Goal: Transaction & Acquisition: Get a Quote

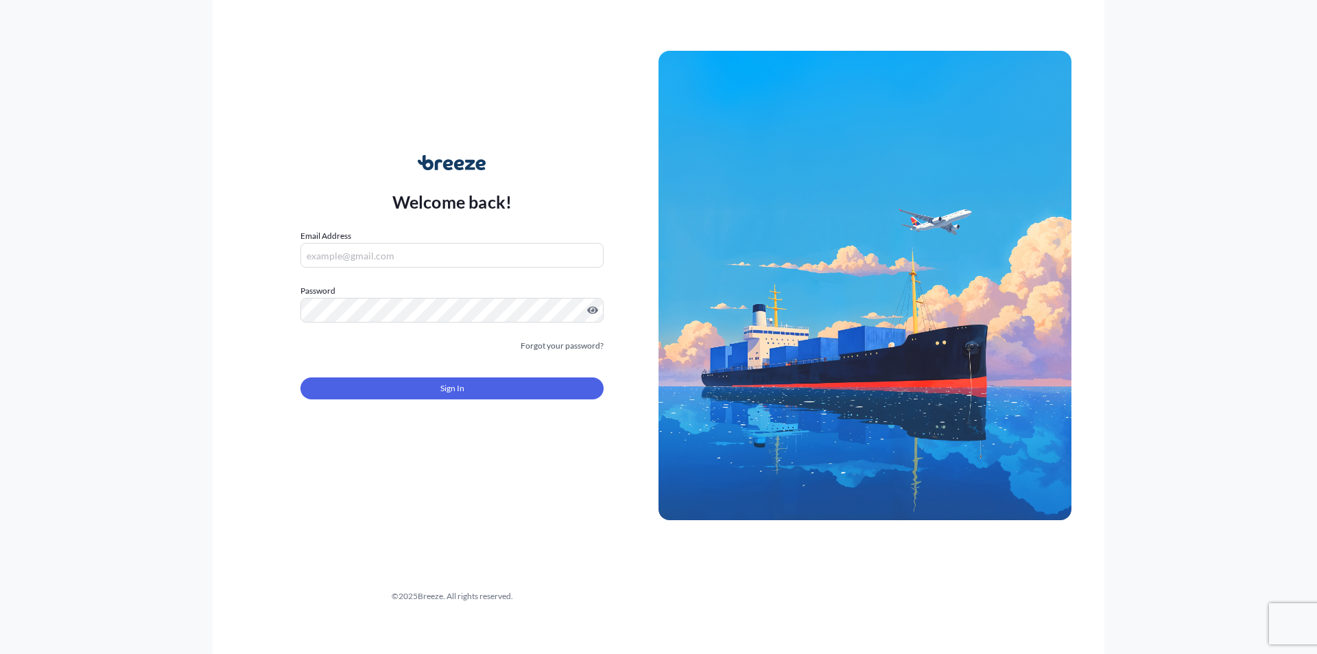
click at [344, 255] on input "Email Address" at bounding box center [452, 255] width 303 height 25
click at [364, 251] on input "Email Address" at bounding box center [452, 255] width 303 height 25
type input "[EMAIL_ADDRESS][DOMAIN_NAME]"
click at [272, 288] on div "Welcome back! Email Address [EMAIL_ADDRESS][DOMAIN_NAME] Password Must include:…" at bounding box center [452, 286] width 413 height 316
drag, startPoint x: 457, startPoint y: 403, endPoint x: 460, endPoint y: 386, distance: 17.5
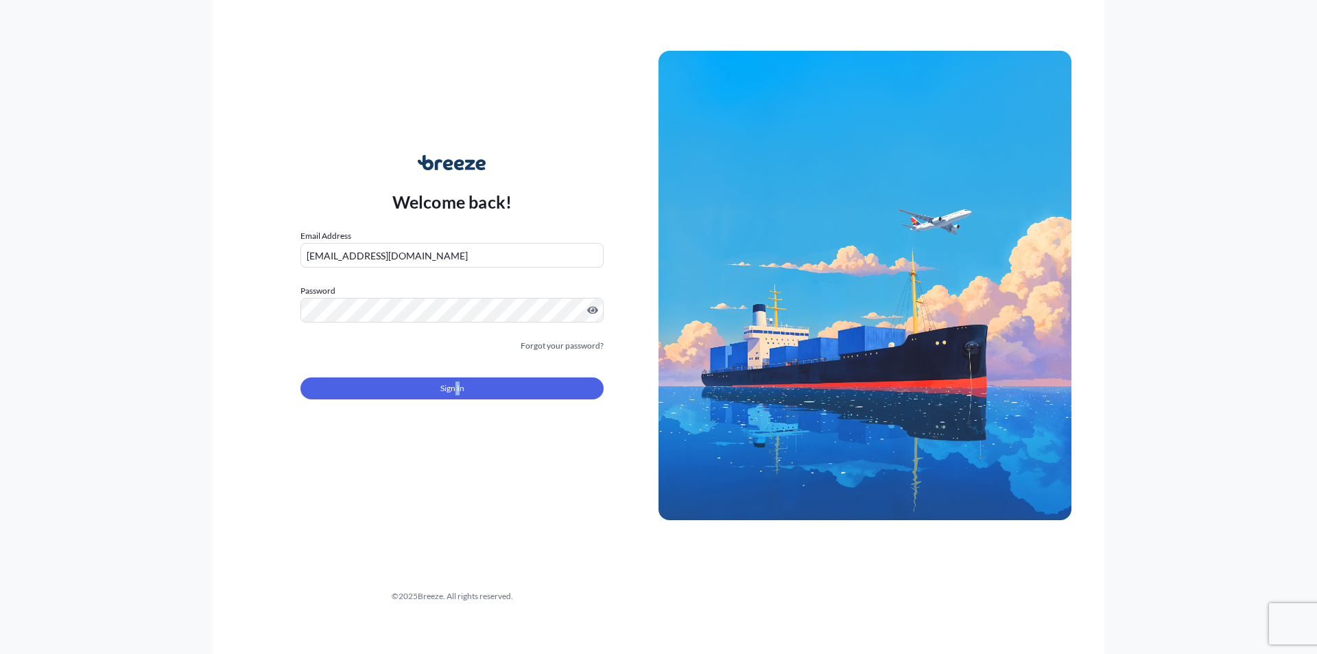
click at [459, 401] on form "Email Address [EMAIL_ADDRESS][DOMAIN_NAME] Password Must include: Upper & lower…" at bounding box center [452, 322] width 303 height 187
click at [460, 386] on span "Sign In" at bounding box center [453, 389] width 24 height 14
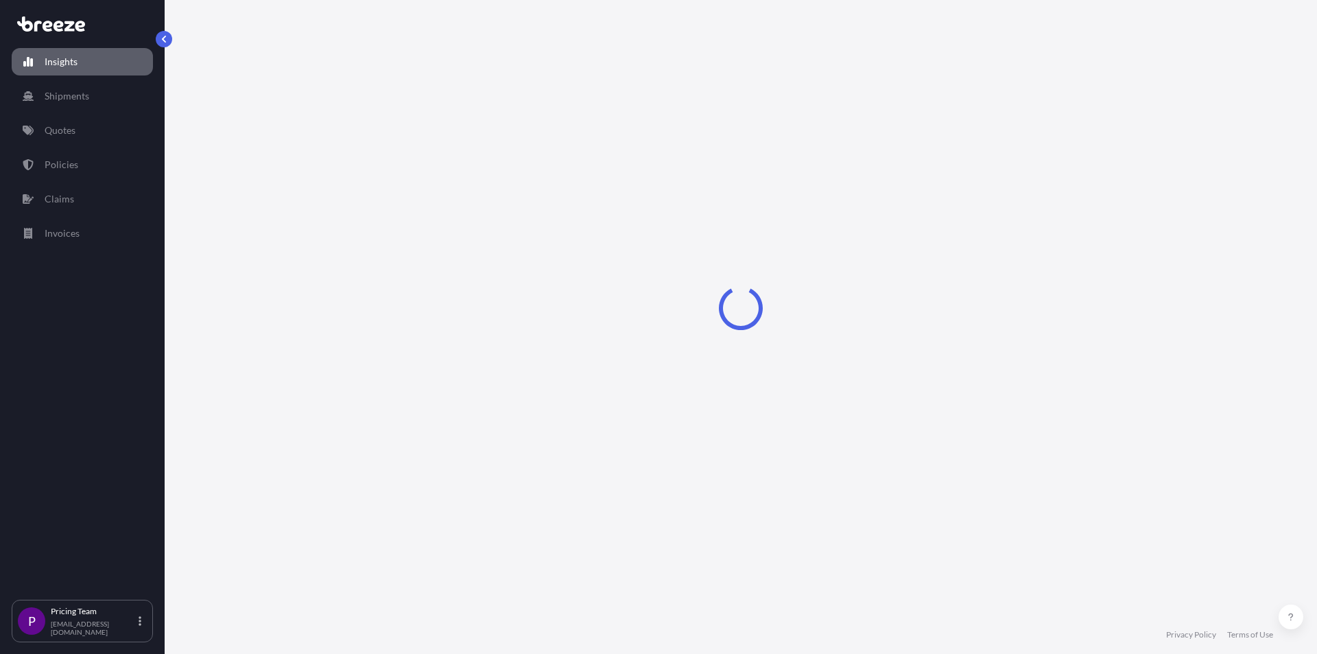
select select "2025"
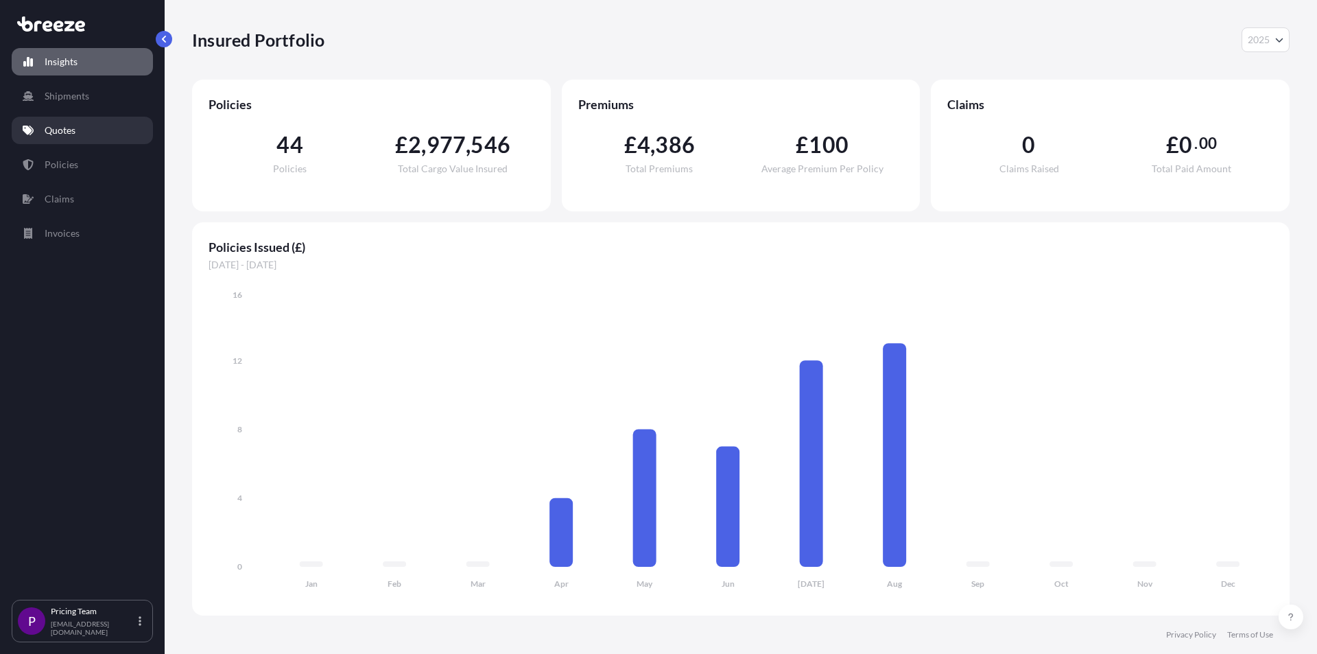
click at [86, 130] on link "Quotes" at bounding box center [82, 130] width 141 height 27
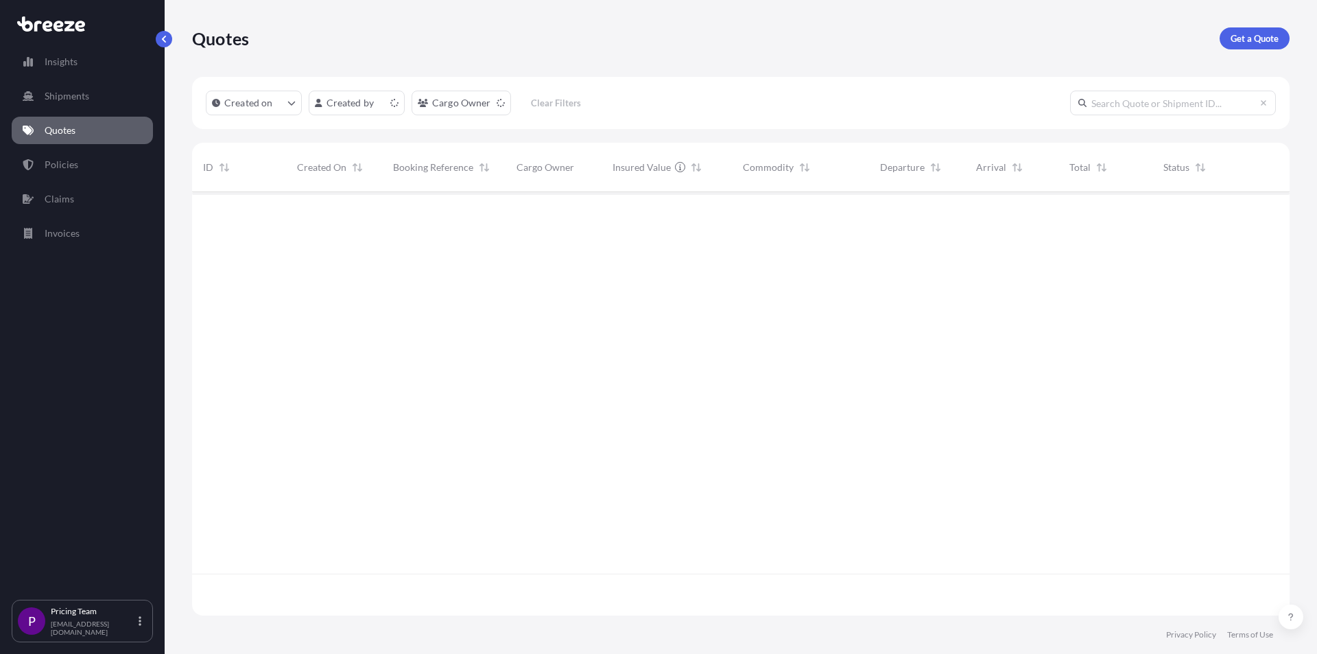
scroll to position [421, 1088]
click at [288, 104] on icon "createdOn Filter options" at bounding box center [292, 103] width 8 height 8
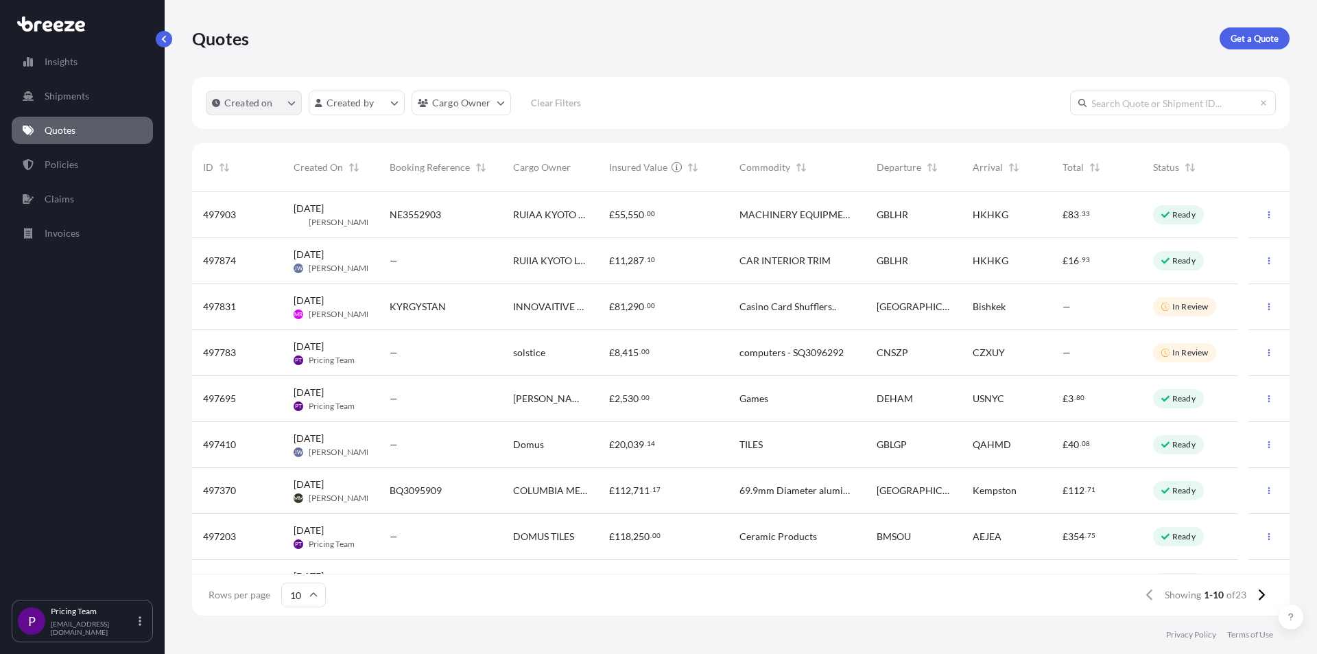
click at [288, 104] on icon "createdOn Filter options" at bounding box center [292, 103] width 8 height 8
click at [1247, 39] on p "Get a Quote" at bounding box center [1255, 39] width 48 height 14
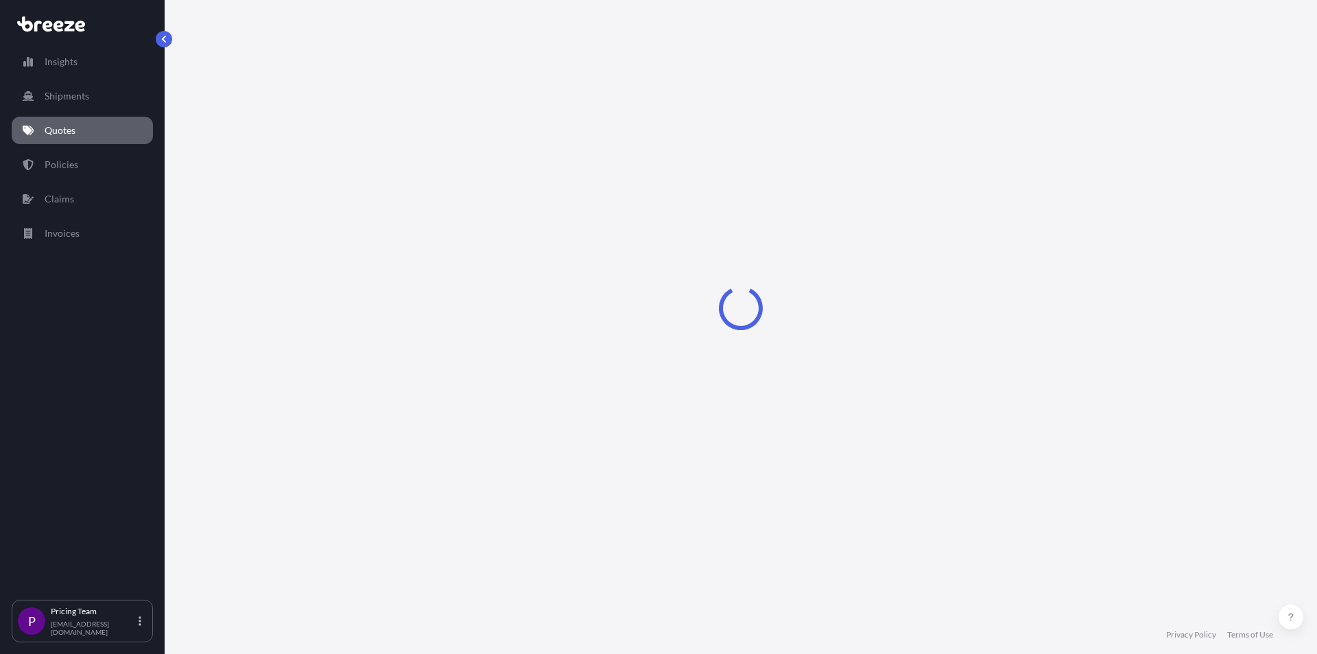
select select "Sea"
select select "1"
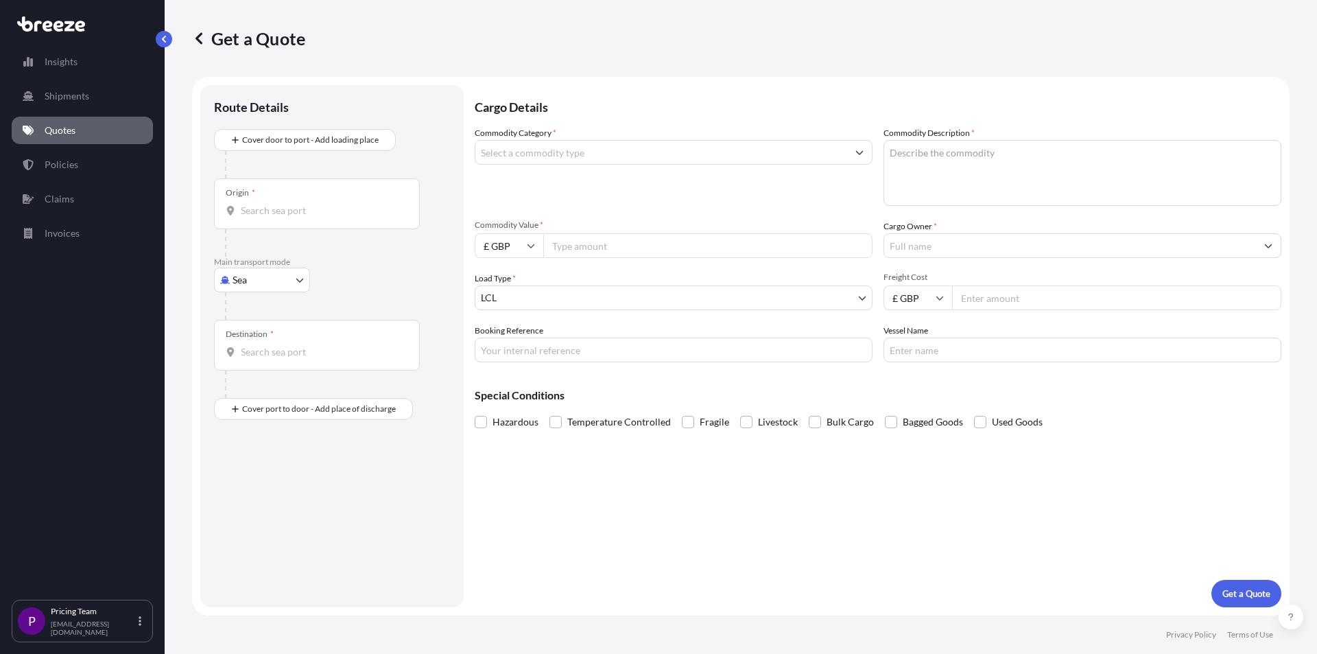
click at [543, 156] on input "Commodity Category *" at bounding box center [662, 152] width 372 height 25
click at [646, 163] on input "Commodity Category *" at bounding box center [662, 152] width 372 height 25
click at [860, 152] on icon "Show suggestions" at bounding box center [860, 152] width 8 height 8
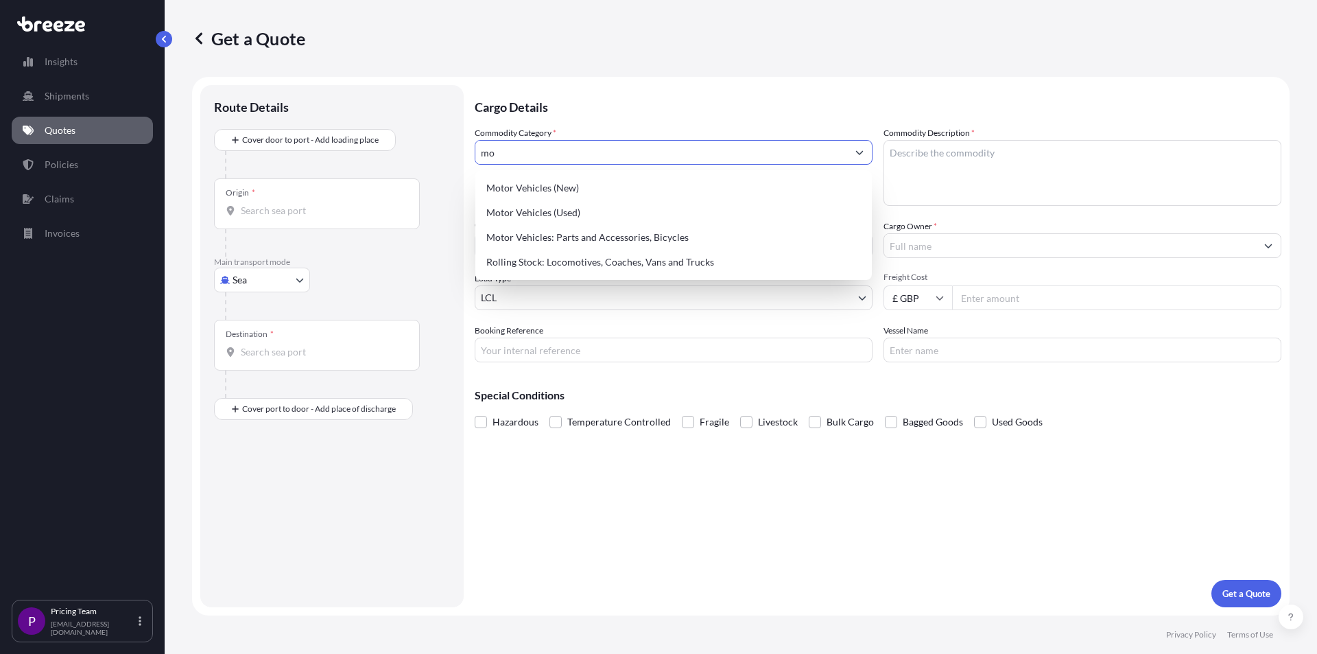
type input "m"
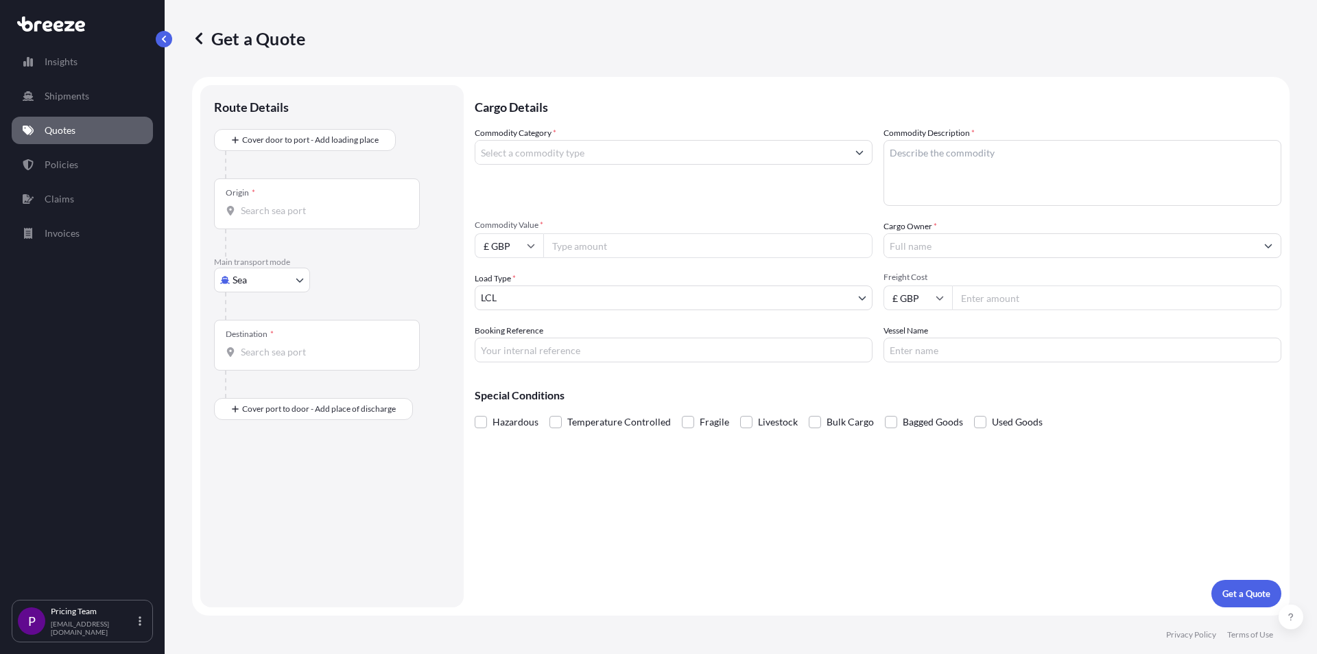
click at [290, 268] on body "Insights Shipments Quotes Policies Claims Invoices P Pricing Team [EMAIL_ADDRES…" at bounding box center [658, 327] width 1317 height 654
click at [268, 366] on div "Road" at bounding box center [262, 365] width 85 height 25
select select "Road"
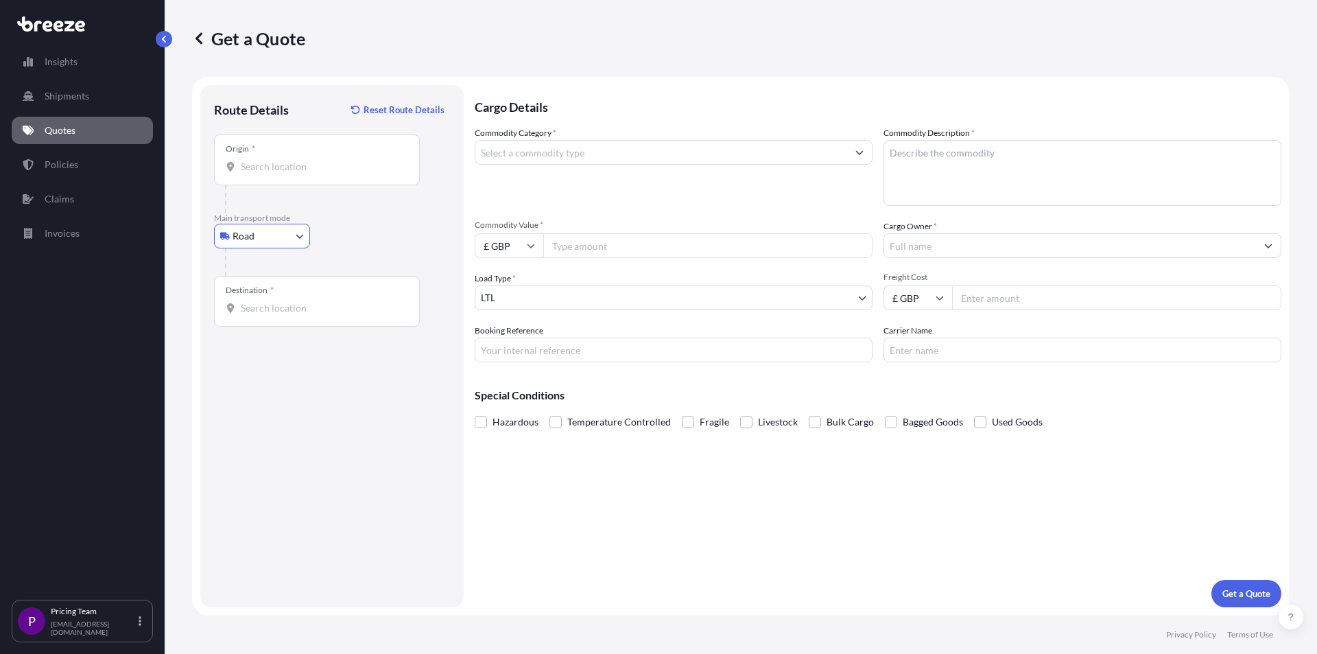
click at [339, 167] on input "Origin *" at bounding box center [322, 167] width 162 height 14
click at [292, 167] on input "Origin *" at bounding box center [322, 167] width 162 height 14
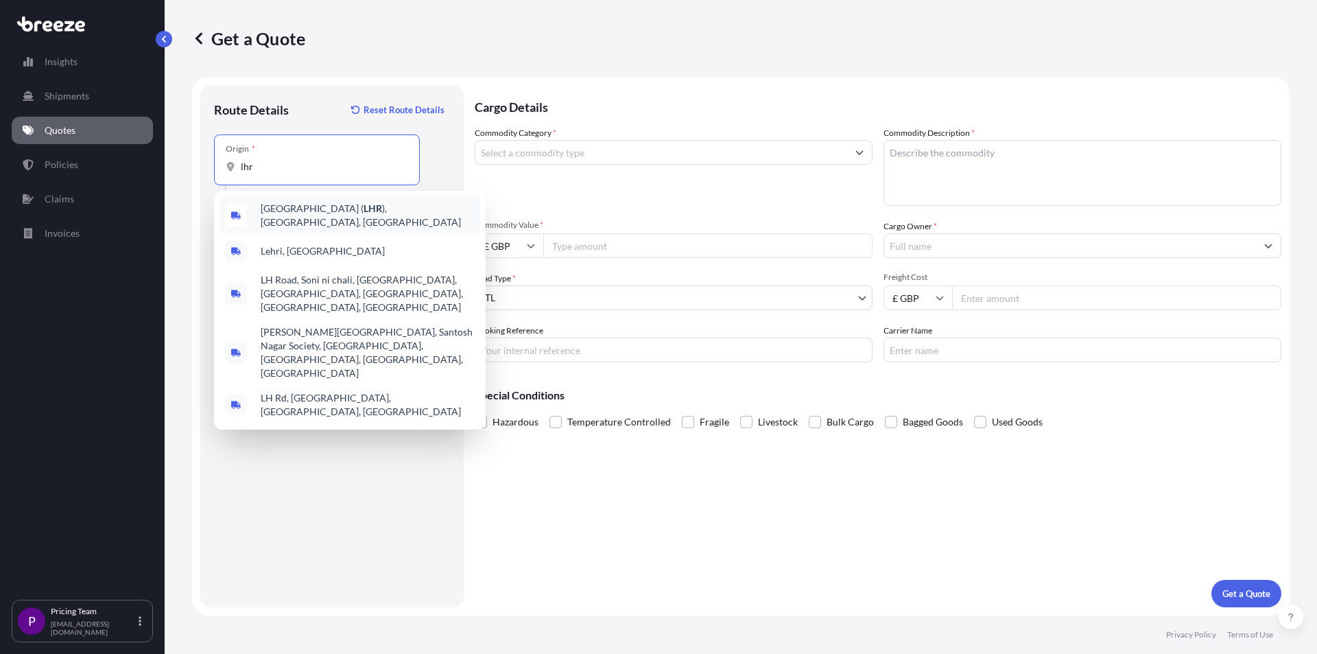
click at [349, 209] on span "[GEOGRAPHIC_DATA] ( LHR ), [GEOGRAPHIC_DATA], [GEOGRAPHIC_DATA]" at bounding box center [368, 215] width 214 height 27
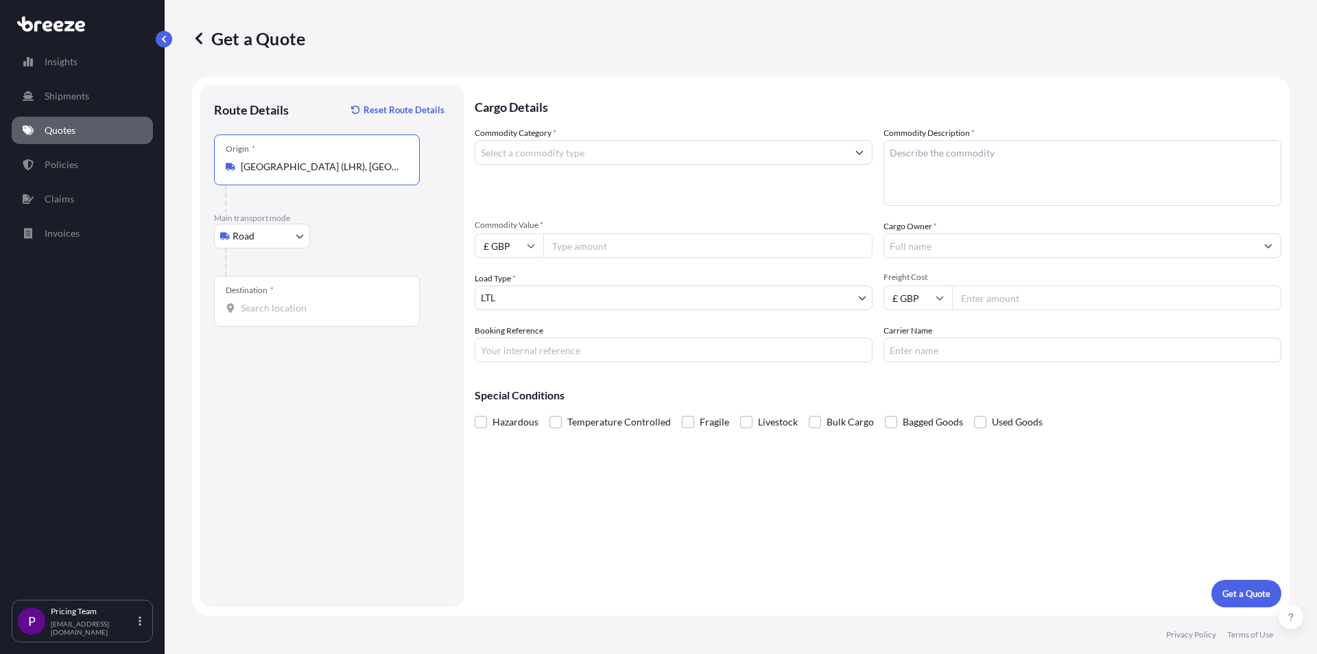
type input "[GEOGRAPHIC_DATA] (LHR), [GEOGRAPHIC_DATA], [GEOGRAPHIC_DATA]"
click at [300, 306] on input "Destination *" at bounding box center [322, 308] width 162 height 14
